Goal: Check status: Check status

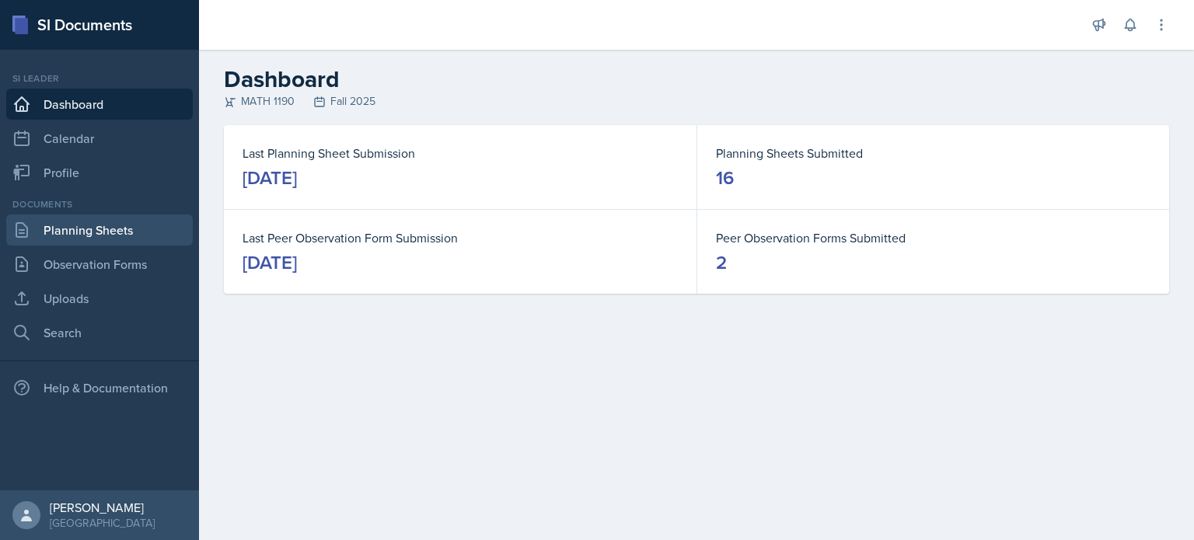
drag, startPoint x: 96, startPoint y: 220, endPoint x: 54, endPoint y: 240, distance: 45.9
click at [54, 240] on link "Planning Sheets" at bounding box center [99, 230] width 187 height 31
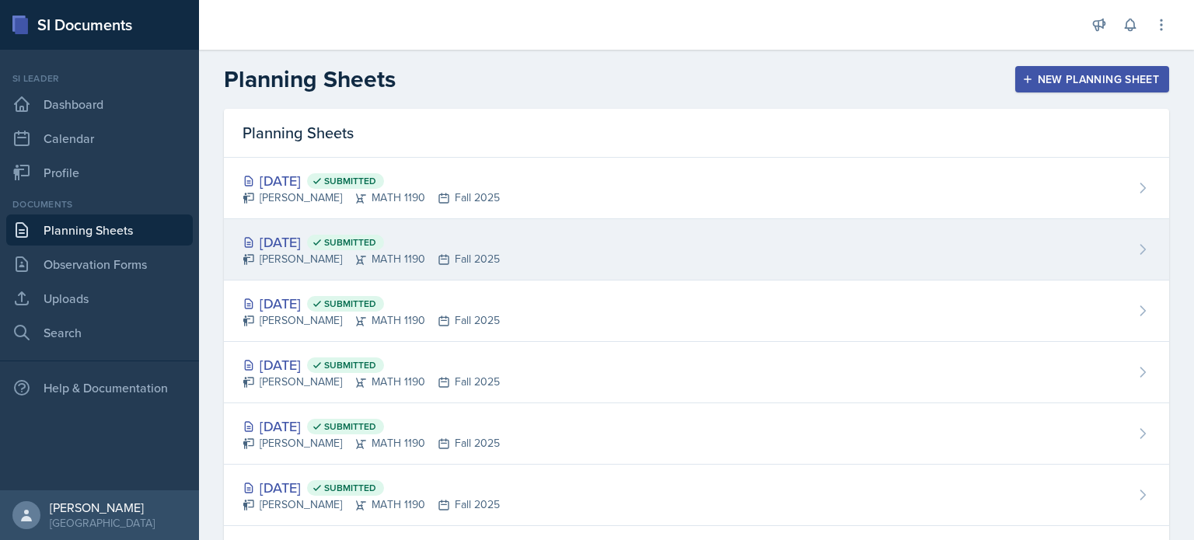
click at [536, 245] on div "[DATE] Submitted [PERSON_NAME] MATH 1190 Fall 2025" at bounding box center [696, 249] width 945 height 61
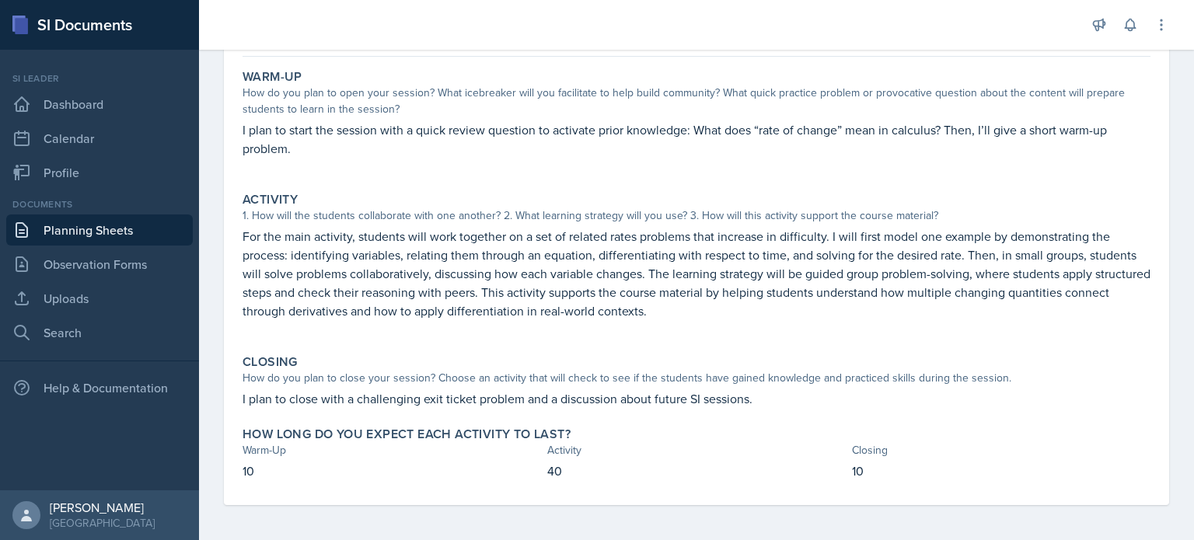
scroll to position [133, 0]
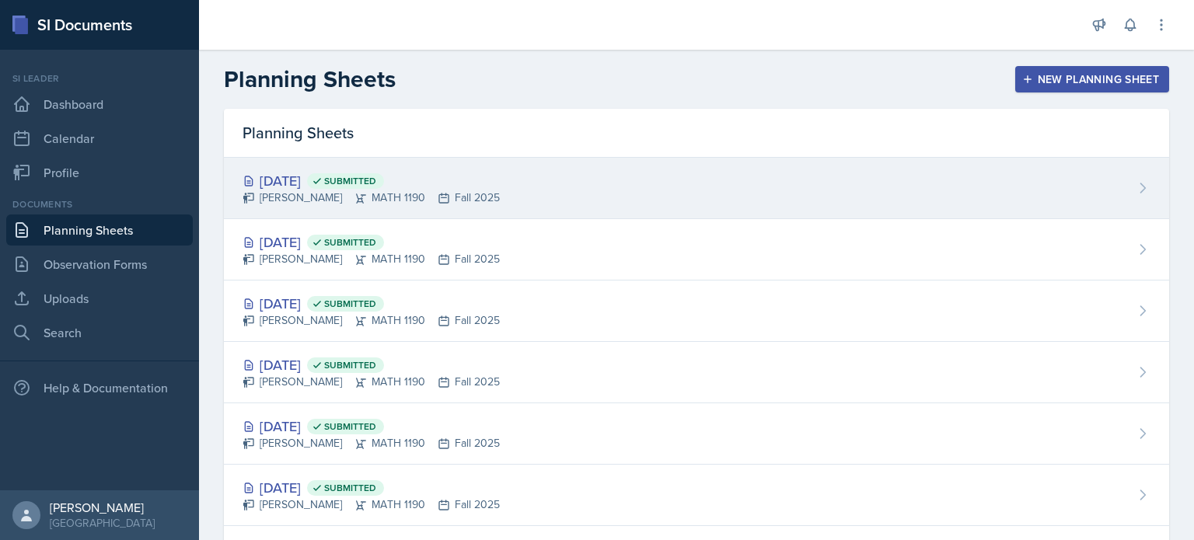
click at [550, 192] on div "[DATE] Submitted [PERSON_NAME] MATH 1190 Fall 2025" at bounding box center [696, 188] width 945 height 61
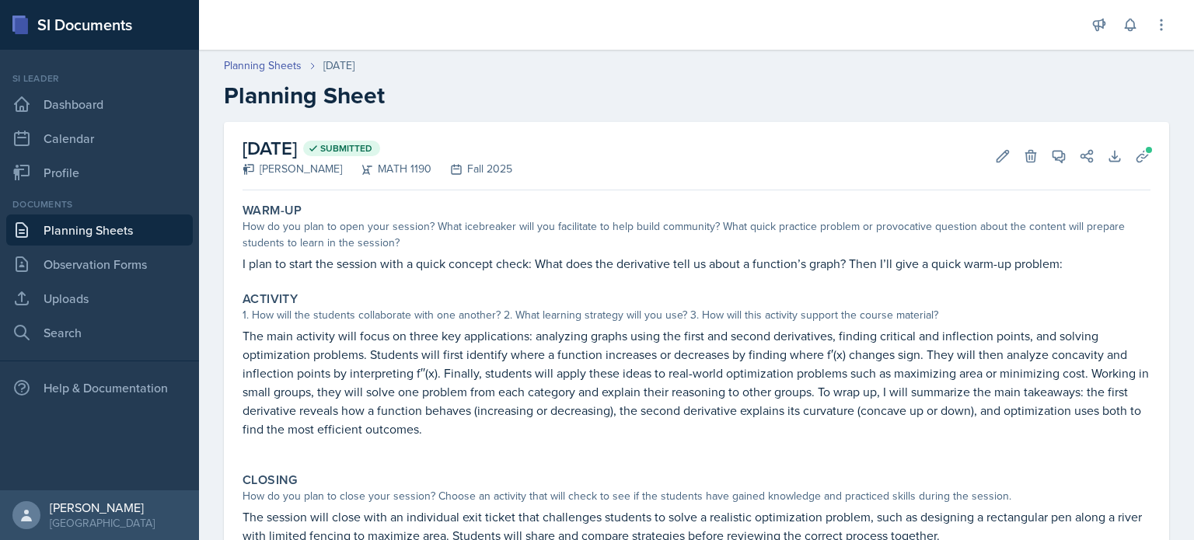
click at [99, 220] on link "Planning Sheets" at bounding box center [99, 230] width 187 height 31
